Goal: Communication & Community: Share content

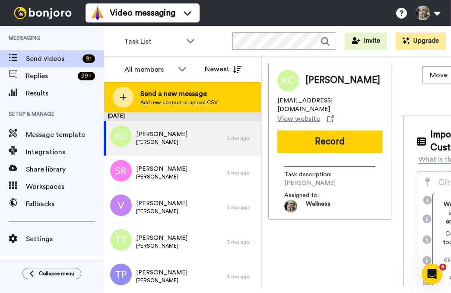
click at [168, 96] on span "Send a new message" at bounding box center [178, 93] width 77 height 10
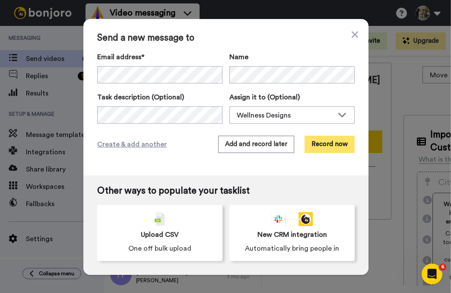
click at [326, 145] on button "Record now" at bounding box center [329, 144] width 50 height 17
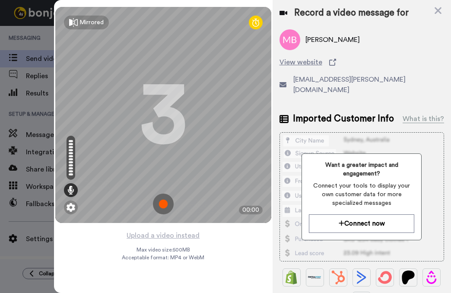
click at [223, 253] on div "Mirrored Redo 3 00:00 Upload a video instead Max video size: 500 MB Acceptable …" at bounding box center [163, 146] width 218 height 293
click at [164, 202] on img at bounding box center [163, 203] width 21 height 21
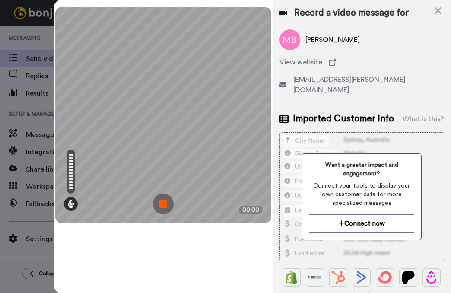
click at [166, 202] on img at bounding box center [163, 203] width 21 height 21
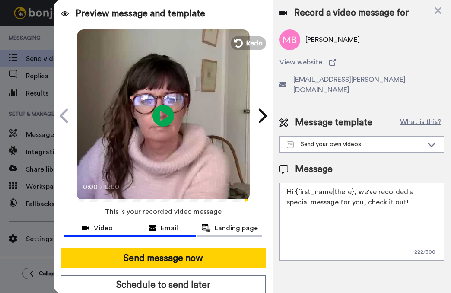
click at [168, 229] on span "Email" at bounding box center [169, 228] width 17 height 10
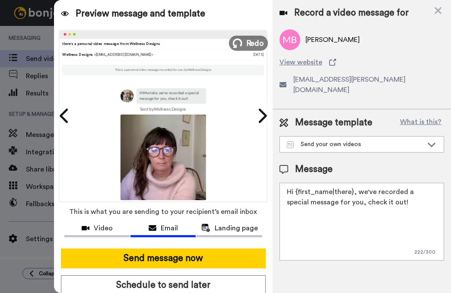
click at [249, 42] on span "Redo" at bounding box center [255, 42] width 18 height 11
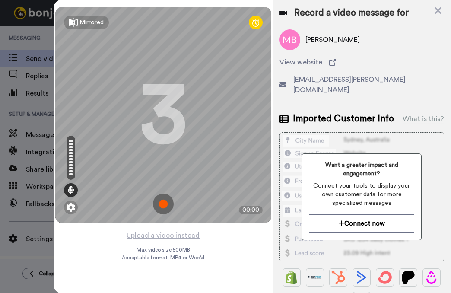
click at [161, 205] on img at bounding box center [163, 203] width 21 height 21
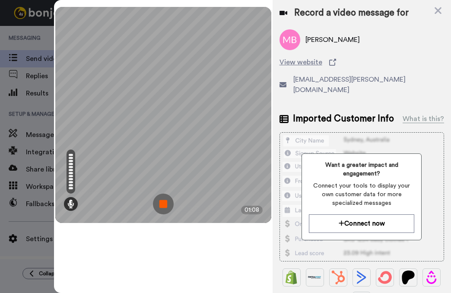
click at [167, 204] on img at bounding box center [163, 203] width 21 height 21
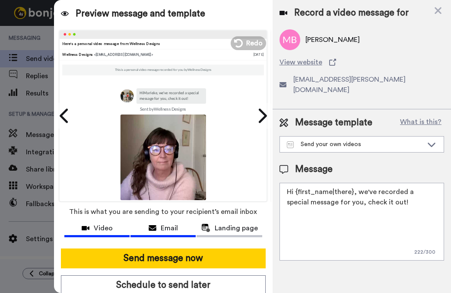
click at [104, 229] on span "Video" at bounding box center [103, 228] width 19 height 10
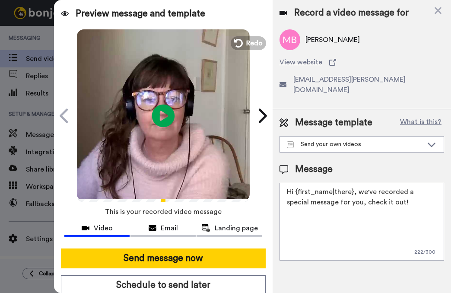
click at [160, 114] on icon "Play/Pause" at bounding box center [163, 115] width 23 height 41
click at [388, 191] on textarea "Hi {first_name|there}, we've recorded a special message for you, check it out!" at bounding box center [361, 222] width 164 height 78
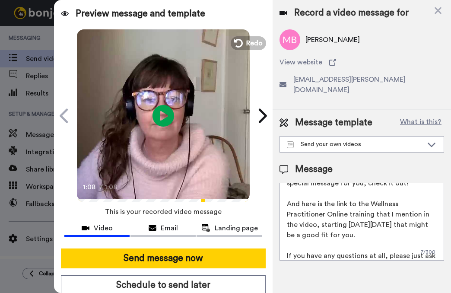
scroll to position [29, 0]
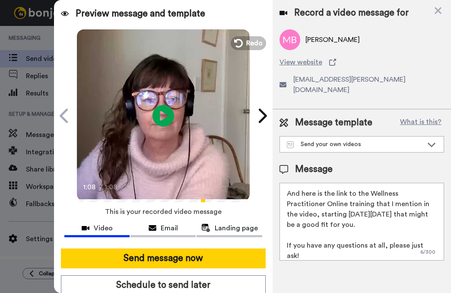
click at [392, 215] on textarea "Hi {first_name|there}, we've recorded a special message for you, check it out! …" at bounding box center [361, 222] width 164 height 78
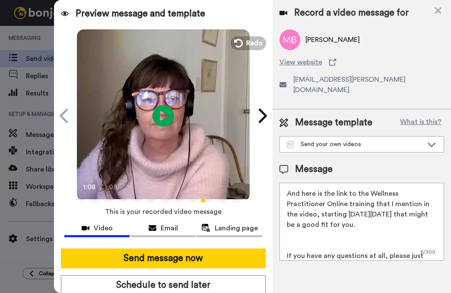
scroll to position [40, 0]
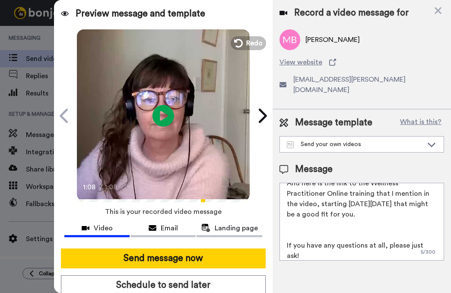
paste textarea "Its g"
drag, startPoint x: 300, startPoint y: 215, endPoint x: 277, endPoint y: 214, distance: 22.5
click at [277, 214] on div "Message template What is this? Send your own videos Find the questions here Fes…" at bounding box center [361, 188] width 178 height 158
paste textarea "https"
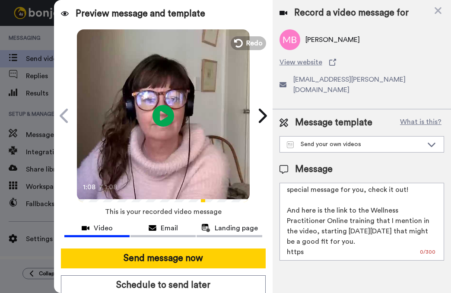
scroll to position [14, 0]
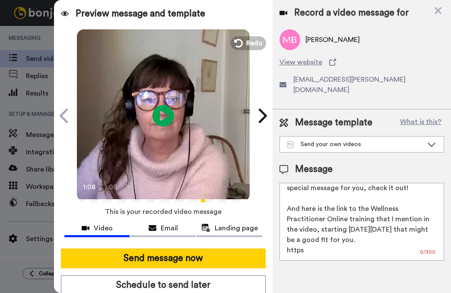
drag, startPoint x: 314, startPoint y: 199, endPoint x: 282, endPoint y: 198, distance: 31.5
click at [282, 198] on textarea "Hi {first_name|there}, we've recorded a special message for you, check it out! …" at bounding box center [361, 222] width 164 height 78
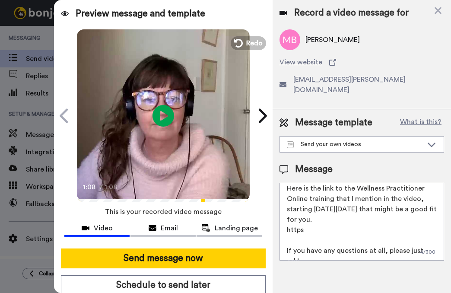
scroll to position [33, 0]
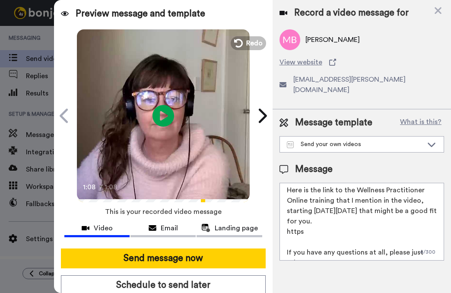
drag, startPoint x: 399, startPoint y: 200, endPoint x: 271, endPoint y: 196, distance: 127.8
click at [271, 196] on div "Preview message and template Play/Pause 1:08 / 1:08 Here's a personal video mes…" at bounding box center [252, 146] width 397 height 293
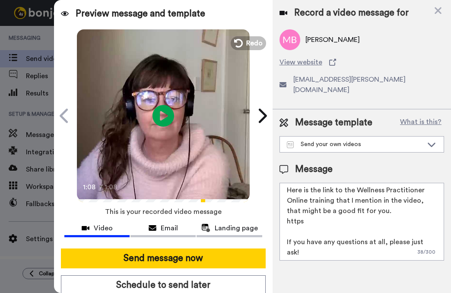
drag, startPoint x: 296, startPoint y: 240, endPoint x: 283, endPoint y: 215, distance: 28.6
click at [283, 215] on textarea "Hi {first_name|there}, we've recorded a special message for you, check it out! …" at bounding box center [361, 222] width 164 height 78
paste textarea "[DOMAIN_NAME][URL]"
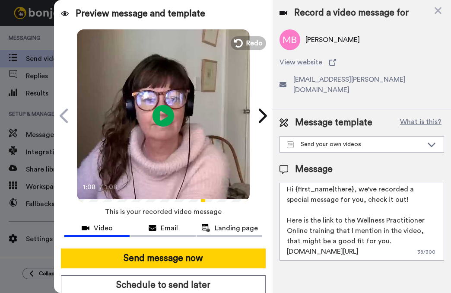
scroll to position [9, 0]
click at [400, 224] on textarea "Hi {first_name|there}, we've recorded a special message for you, check it out! …" at bounding box center [361, 222] width 164 height 78
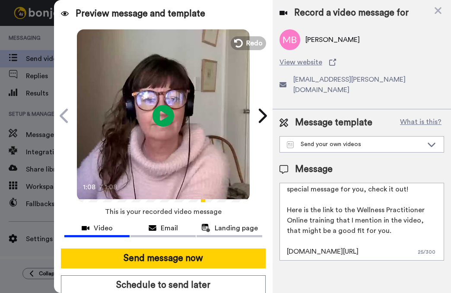
scroll to position [23, 0]
click at [309, 201] on textarea "Hi {first_name|there}, we've recorded a special message for you, check it out! …" at bounding box center [361, 222] width 164 height 78
click at [408, 210] on textarea "Hi {first_name|there}, we've recorded a special message for you, check it out! …" at bounding box center [361, 222] width 164 height 78
click at [394, 244] on textarea "Hi {first_name|there}, we've recorded a special message for you, check it out! …" at bounding box center [361, 222] width 164 height 78
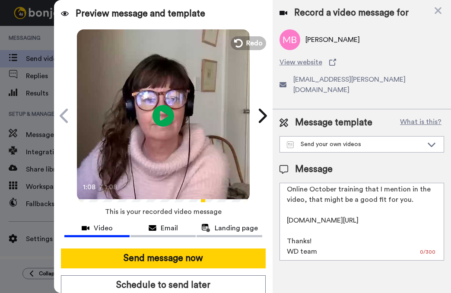
scroll to position [54, 0]
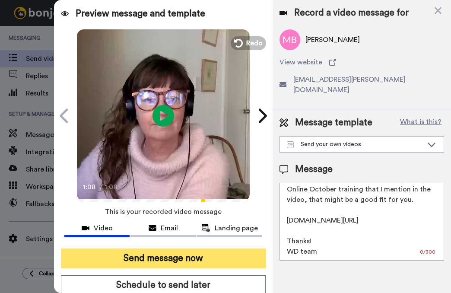
type textarea "Hi {first_name|there}, we've recorded a special message for you, check it out! …"
click at [186, 258] on button "Send message now" at bounding box center [163, 258] width 204 height 20
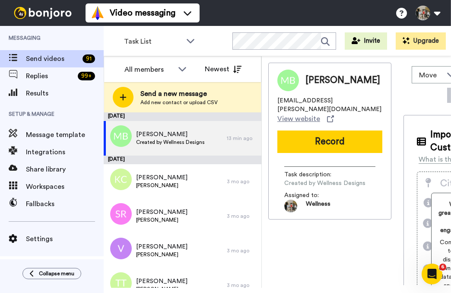
scroll to position [0, 0]
